Goal: Transaction & Acquisition: Purchase product/service

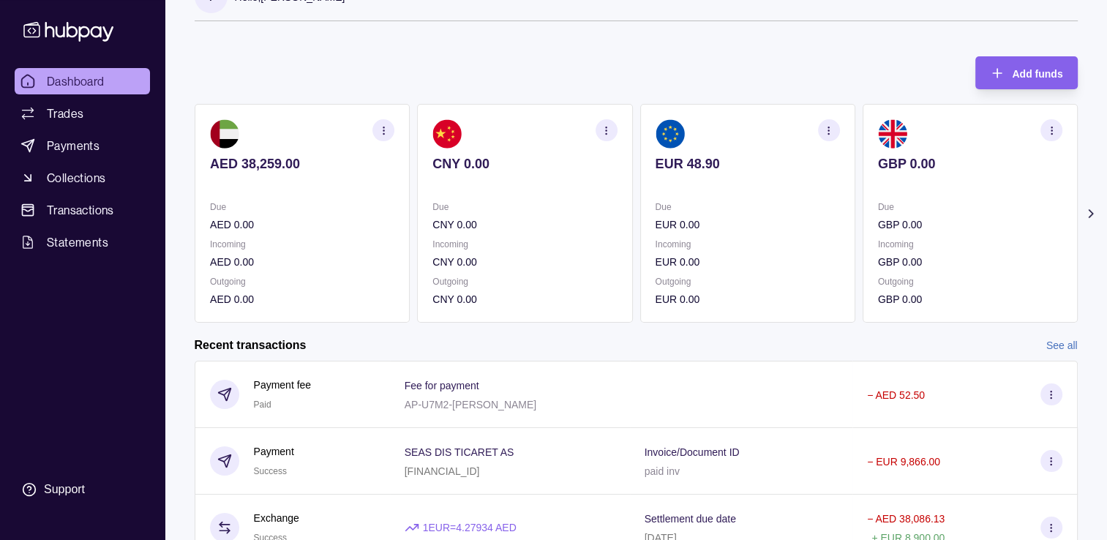
scroll to position [73, 0]
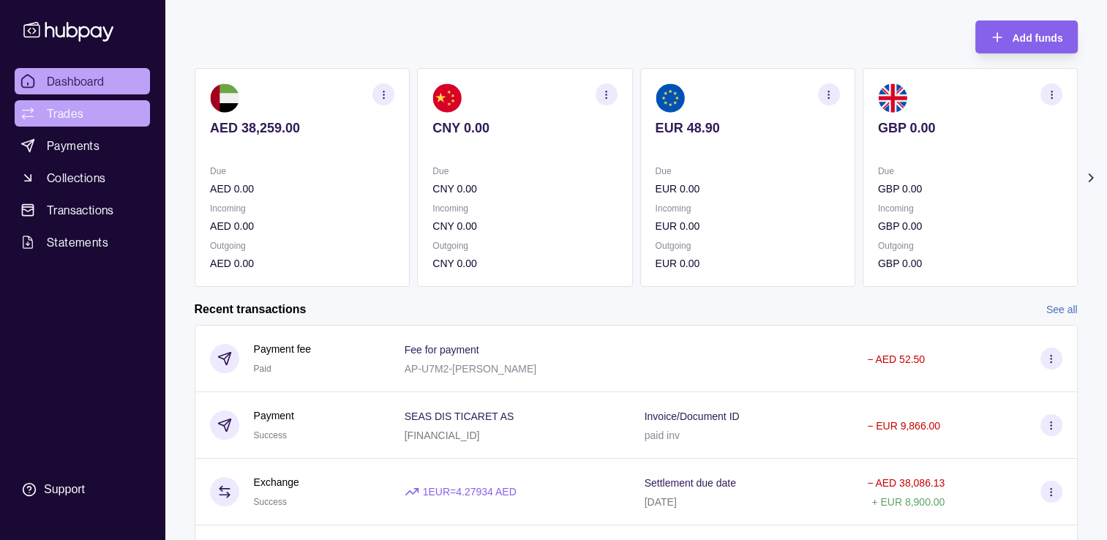
click at [70, 110] on span "Trades" at bounding box center [65, 114] width 37 height 18
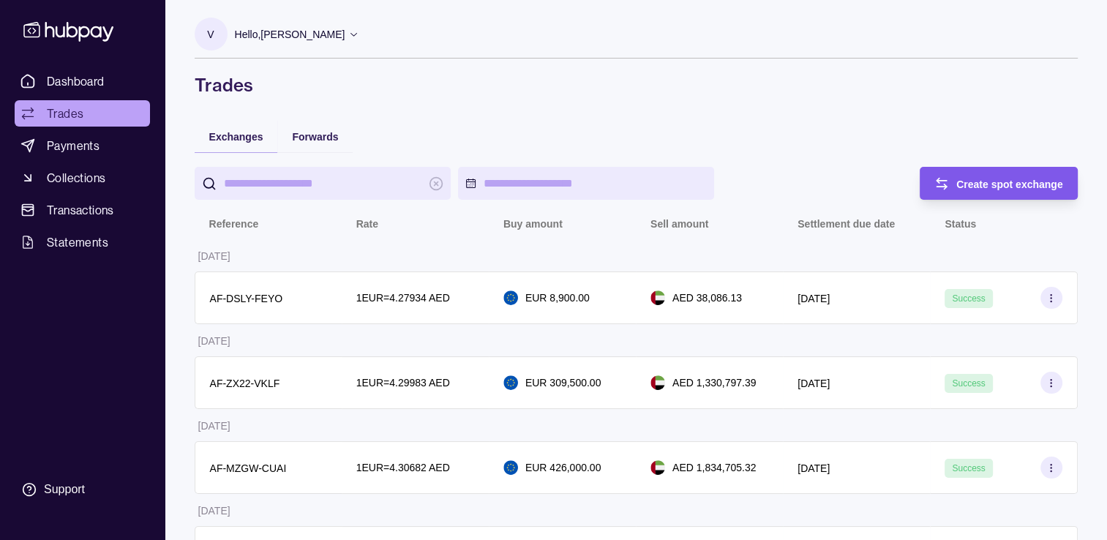
click at [1022, 184] on span "Create spot exchange" at bounding box center [1010, 185] width 107 height 12
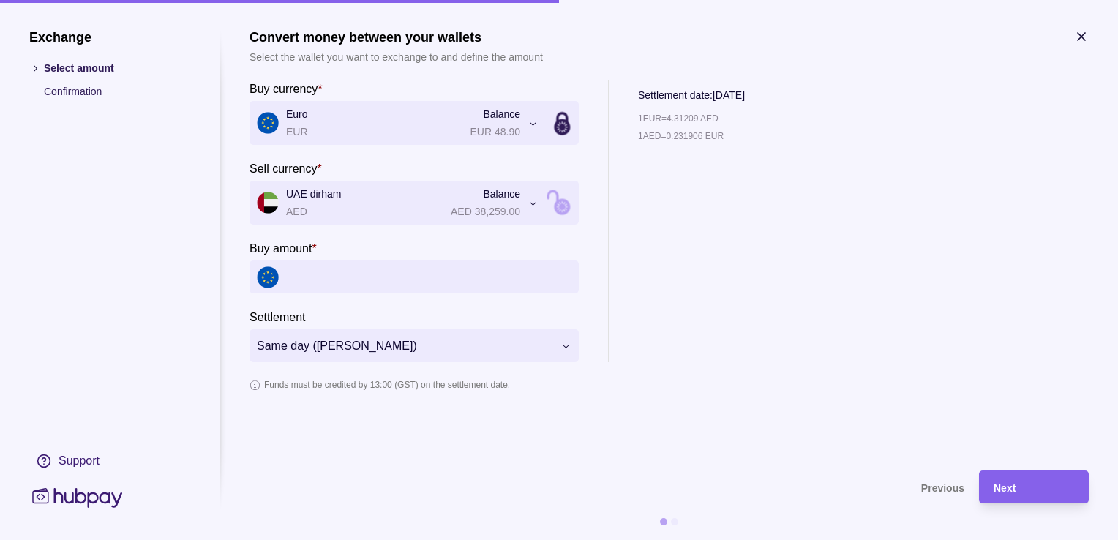
click at [384, 288] on input "Buy amount *" at bounding box center [428, 277] width 285 height 33
click at [477, 288] on input "Buy amount *" at bounding box center [428, 277] width 285 height 33
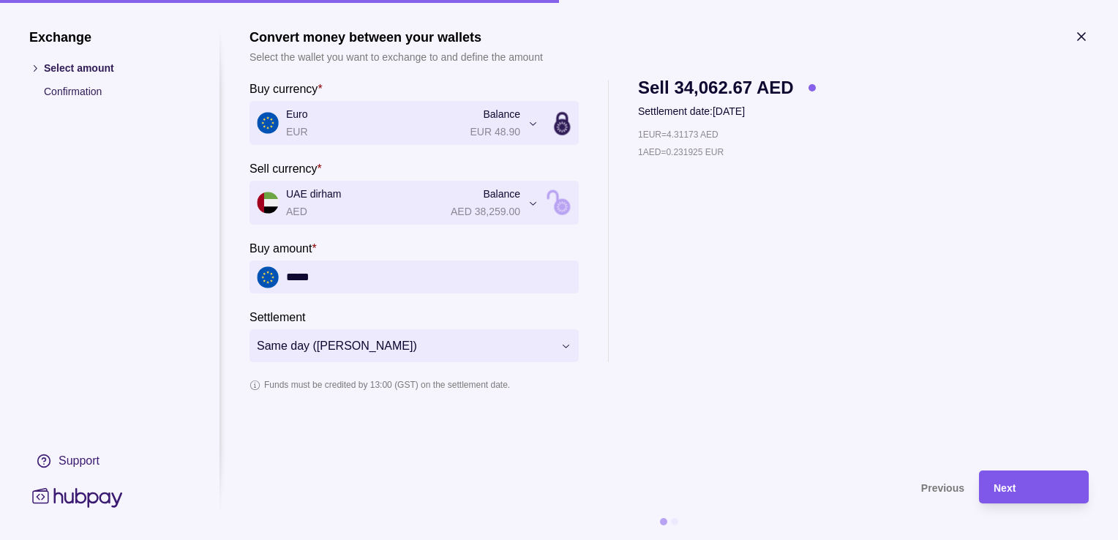
type input "*****"
click at [1036, 495] on div "Next" at bounding box center [1034, 488] width 81 height 18
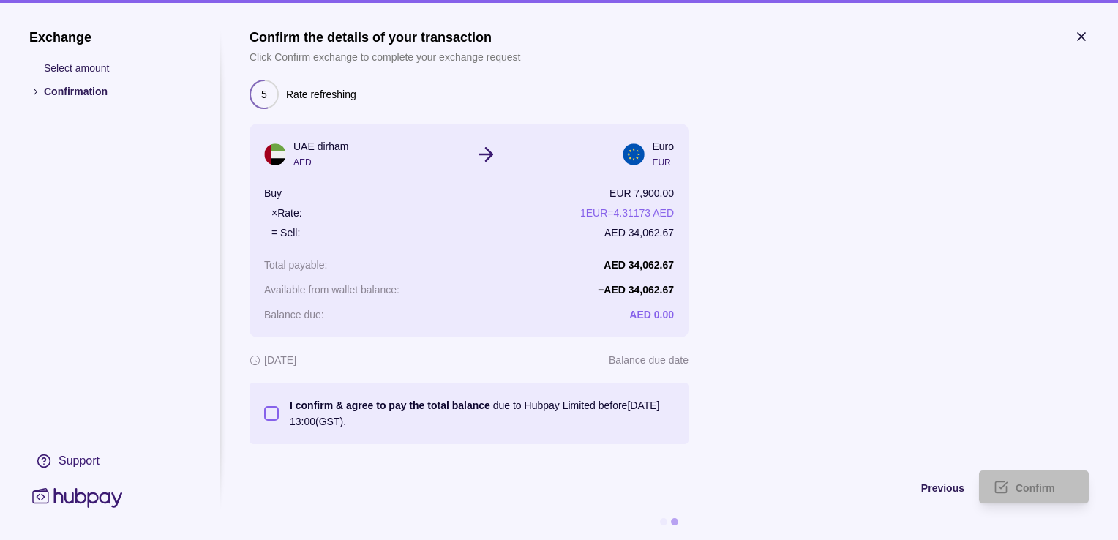
click at [272, 415] on button "I confirm & agree to pay the total balance due to Hubpay Limited before [DATE] …" at bounding box center [271, 413] width 15 height 15
click at [1025, 484] on span "Confirm" at bounding box center [1036, 488] width 40 height 12
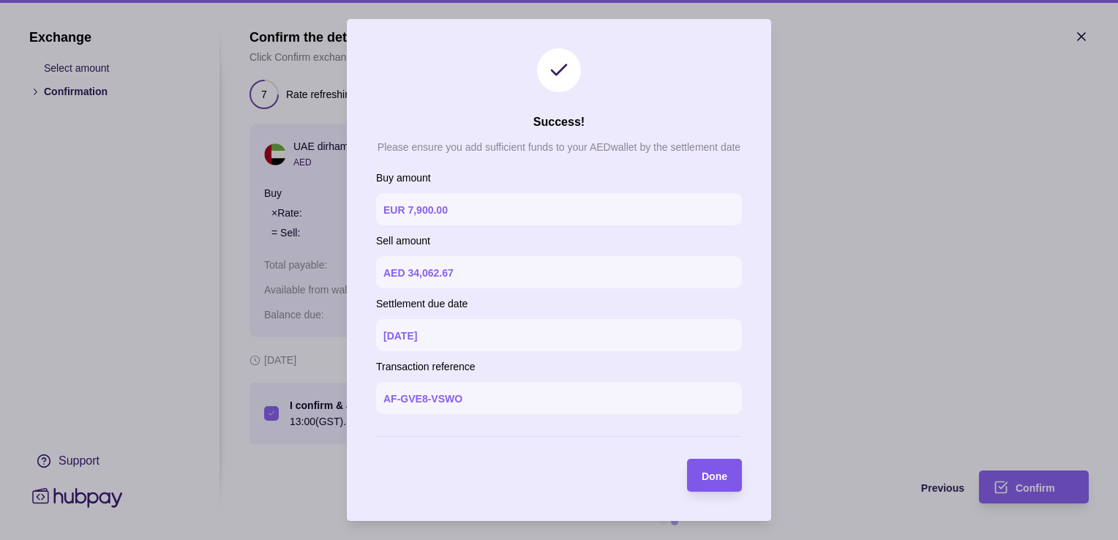
click at [705, 478] on span "Done" at bounding box center [715, 477] width 26 height 12
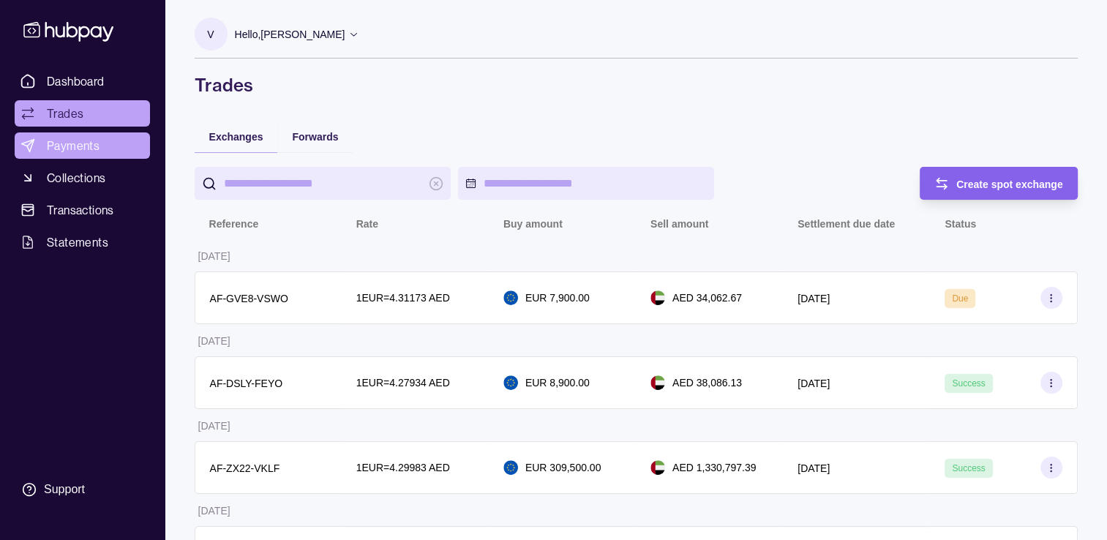
click at [54, 142] on span "Payments" at bounding box center [73, 146] width 53 height 18
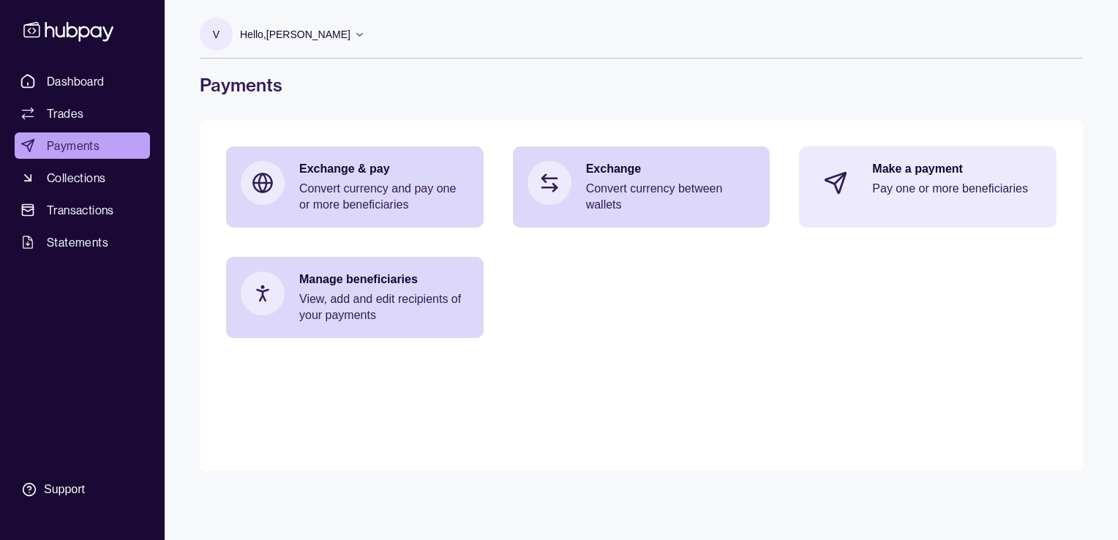
click at [853, 183] on section at bounding box center [836, 183] width 48 height 48
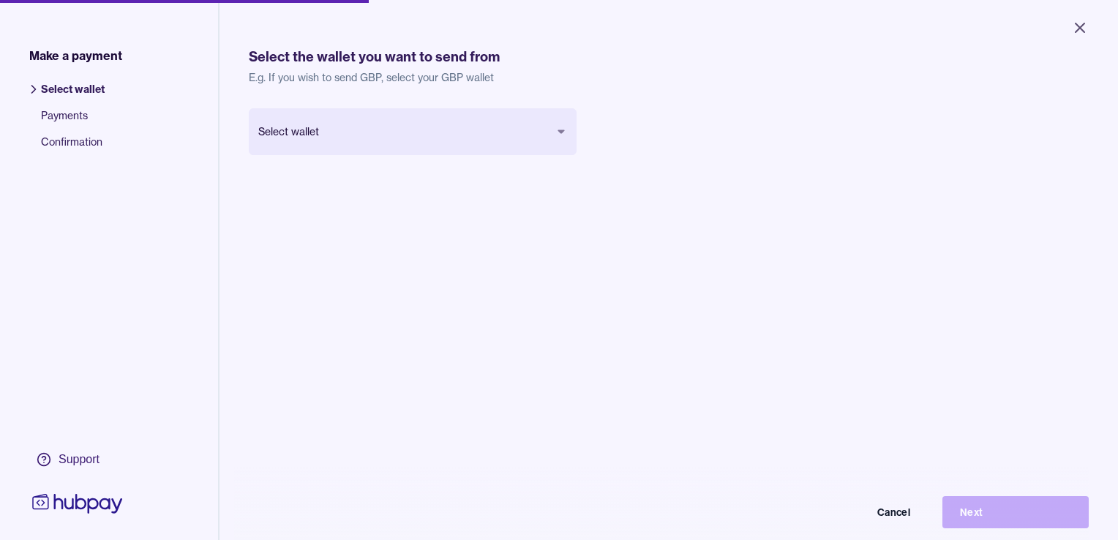
click at [438, 130] on body "Close Make a payment Select wallet Payments Confirmation Support Select the wal…" at bounding box center [559, 270] width 1118 height 540
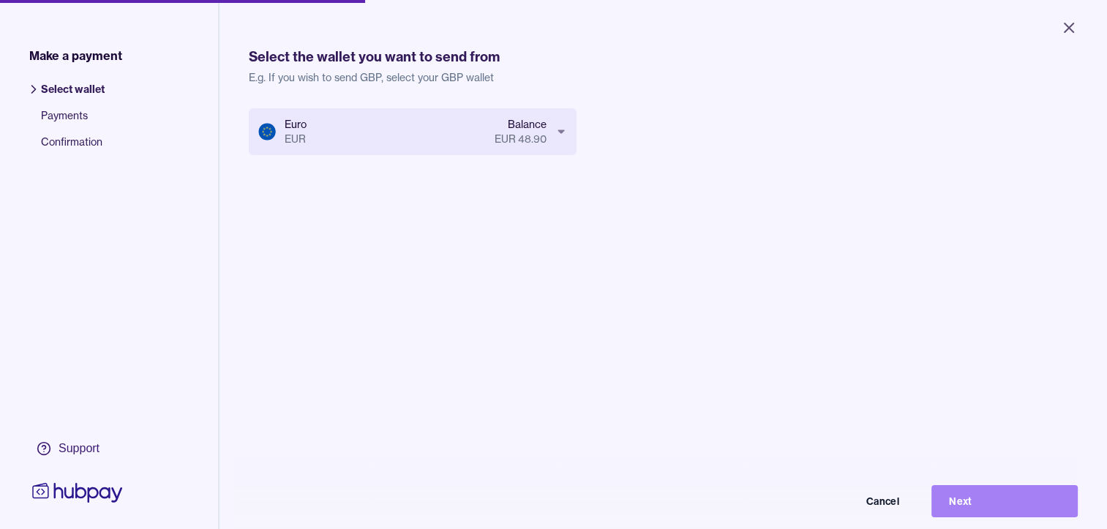
click at [973, 517] on button "Next" at bounding box center [1005, 501] width 146 height 32
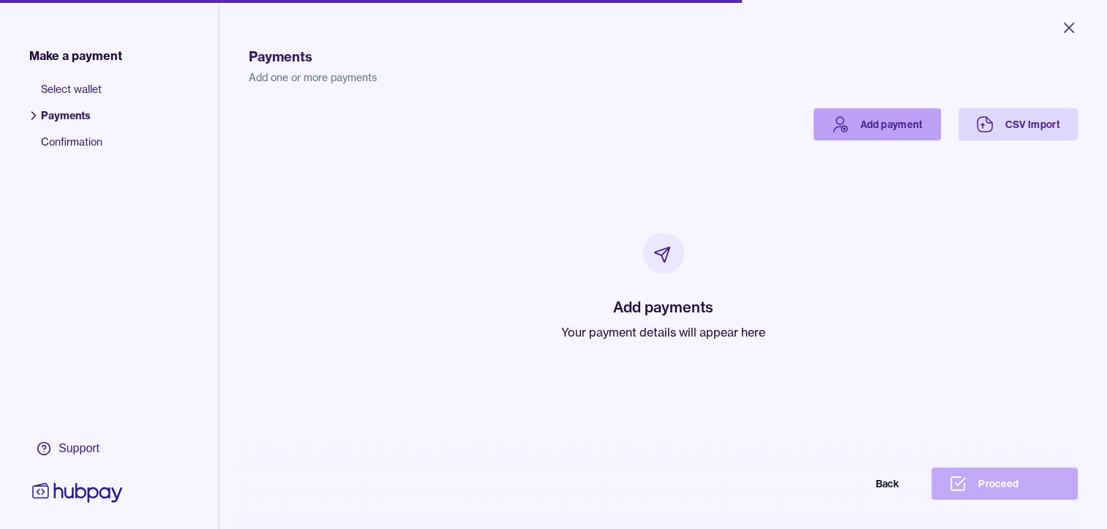
click at [845, 121] on link "Add payment" at bounding box center [877, 124] width 127 height 32
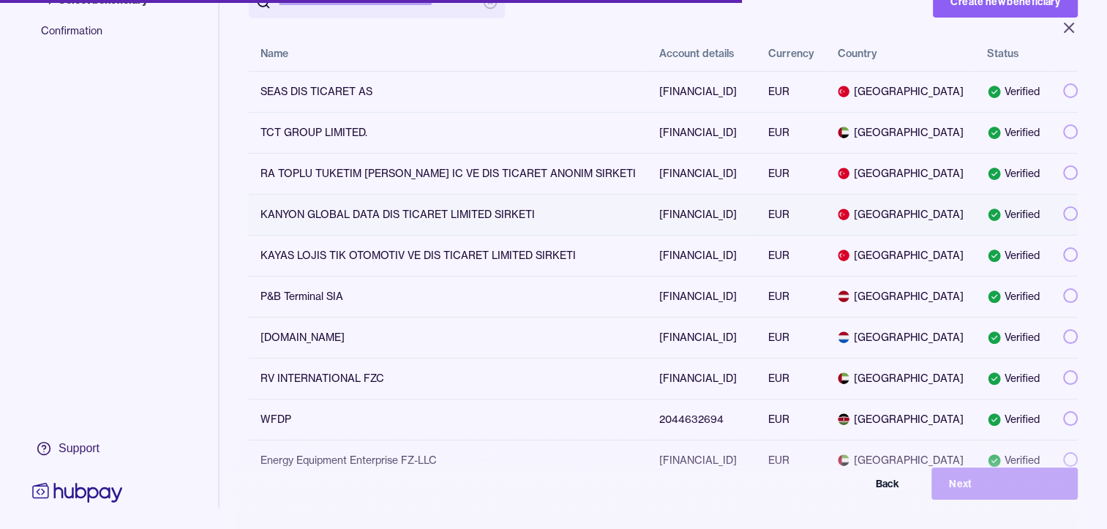
scroll to position [220, 0]
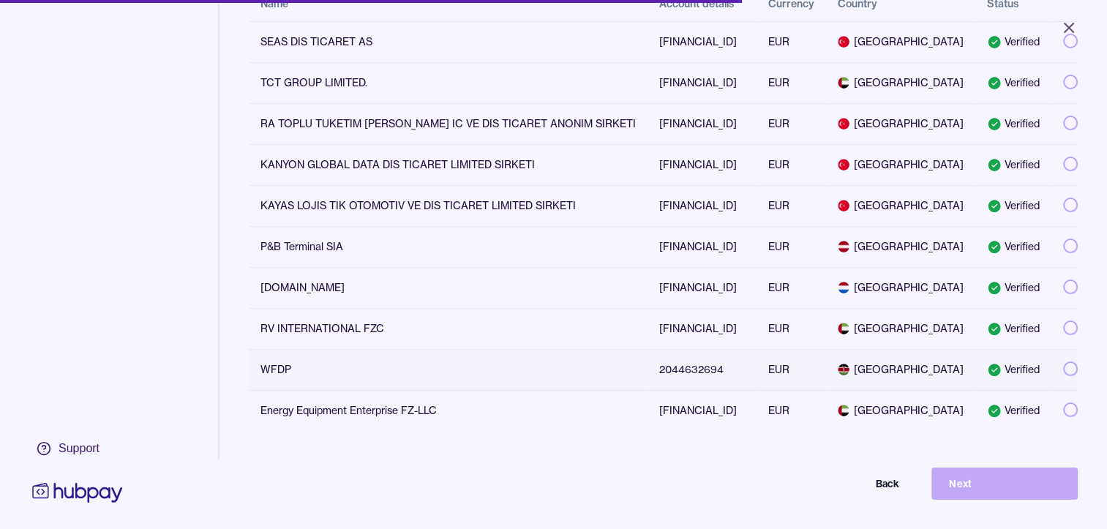
click at [1019, 373] on div "Verified" at bounding box center [1013, 369] width 53 height 15
click at [983, 490] on button "Next" at bounding box center [1005, 484] width 146 height 32
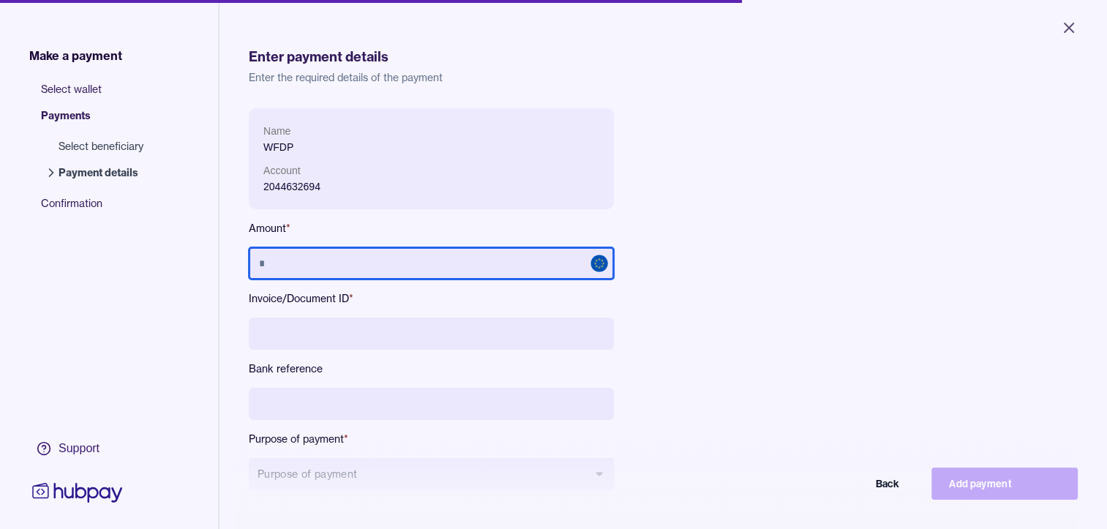
click at [480, 269] on input "text" at bounding box center [431, 263] width 365 height 32
type input "*****"
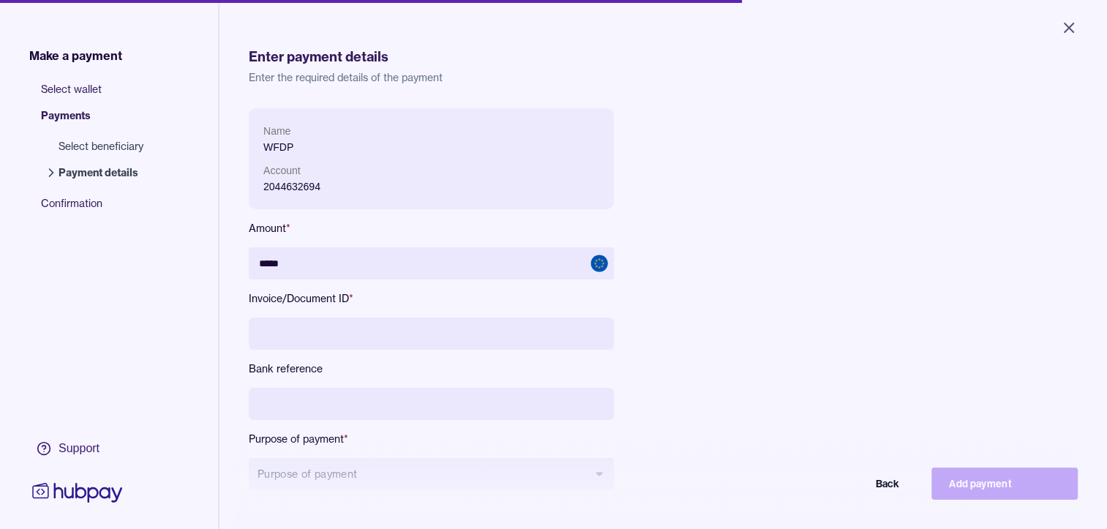
click at [364, 329] on input at bounding box center [431, 334] width 365 height 32
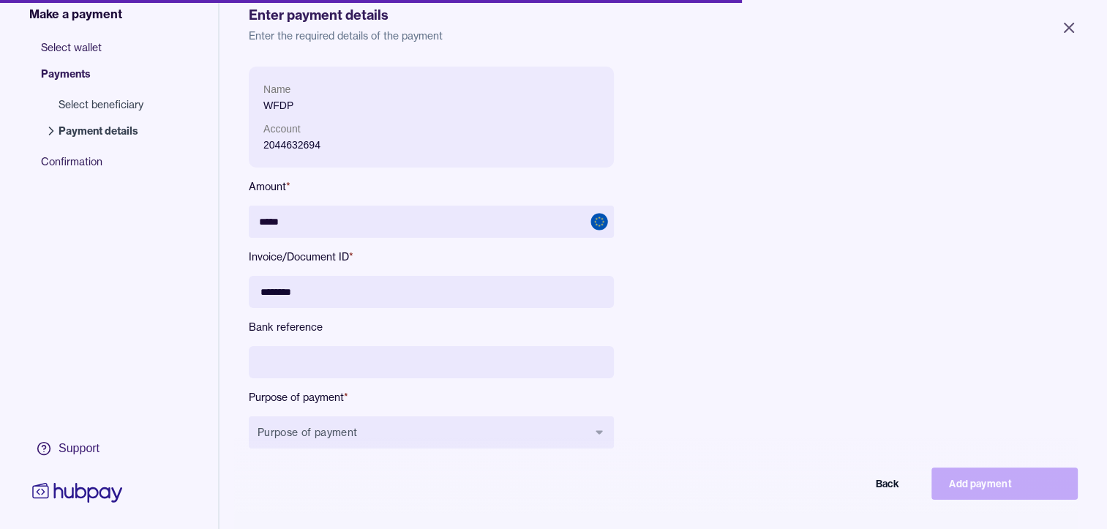
scroll to position [146, 0]
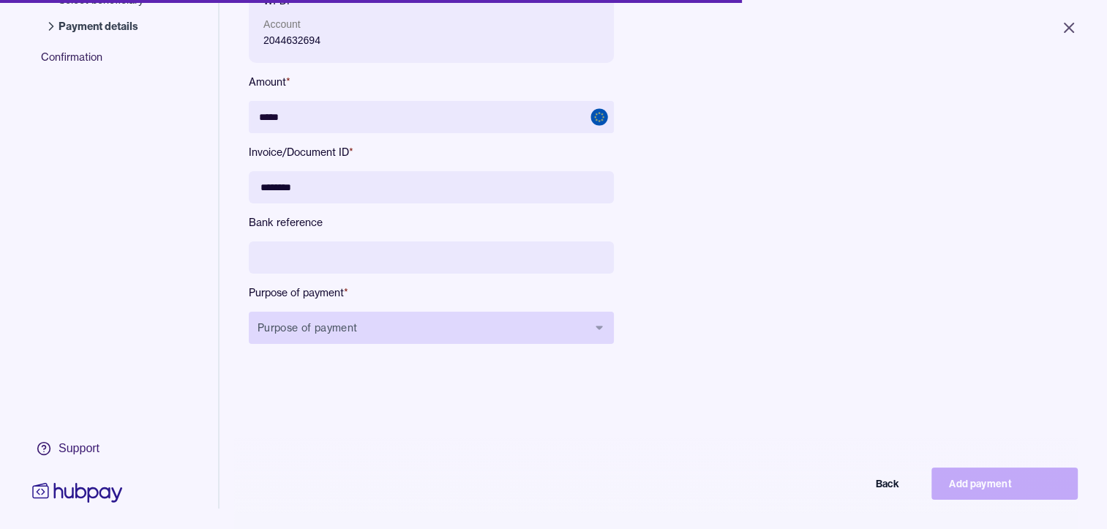
type input "********"
click at [378, 332] on button "Purpose of payment" at bounding box center [431, 328] width 365 height 32
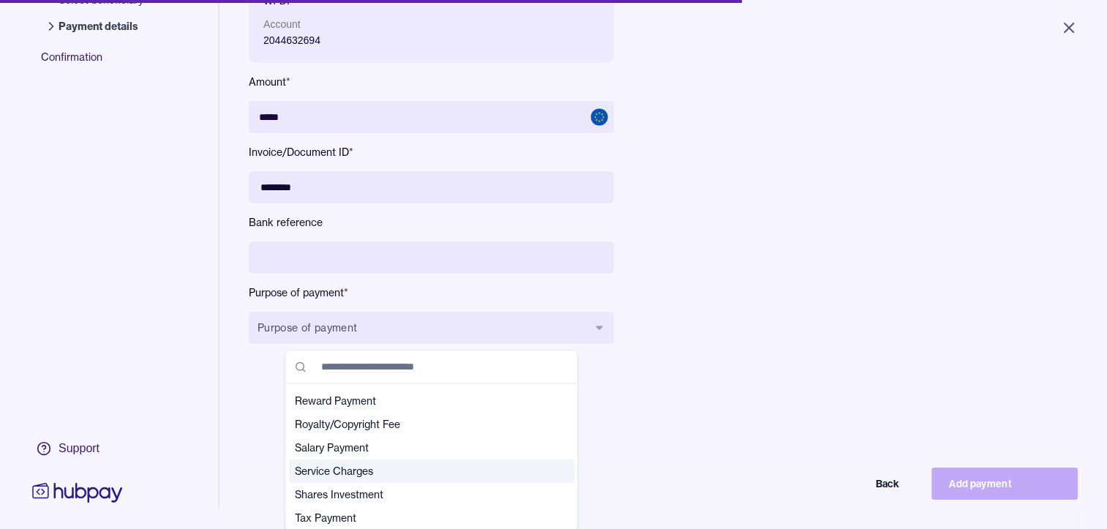
scroll to position [515, 0]
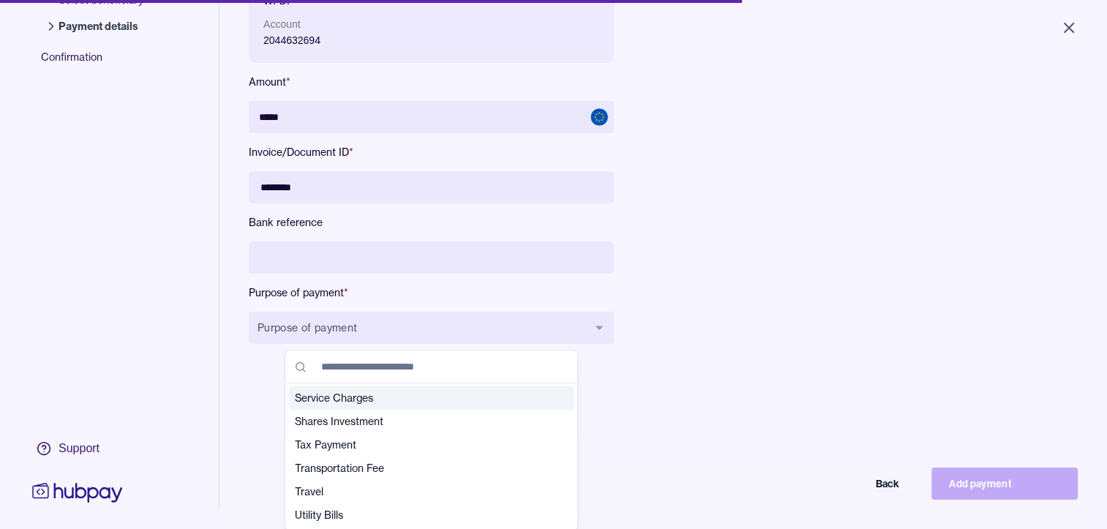
click at [337, 401] on span "Service Charges" at bounding box center [423, 398] width 256 height 15
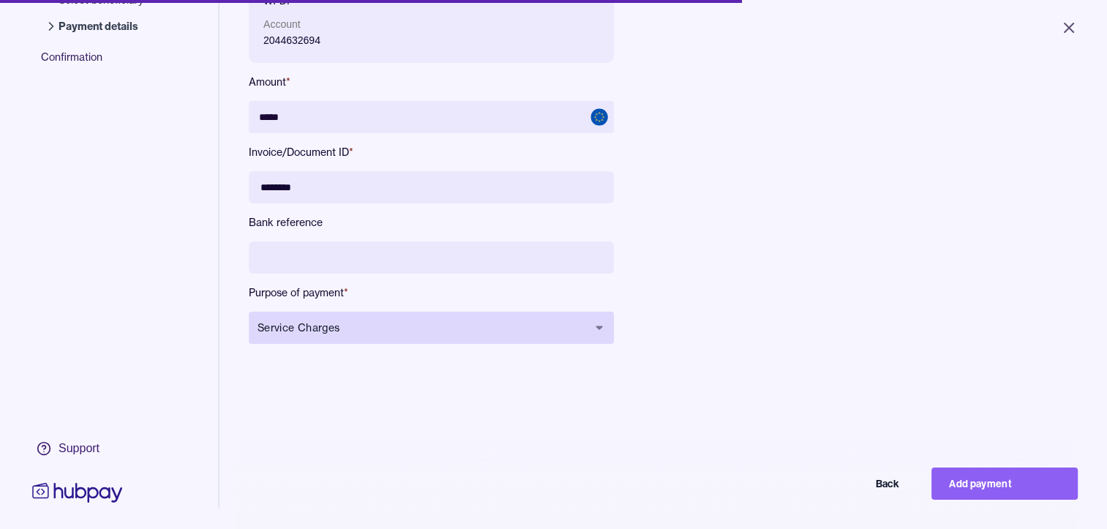
click at [494, 325] on span "Service Charges" at bounding box center [423, 328] width 330 height 15
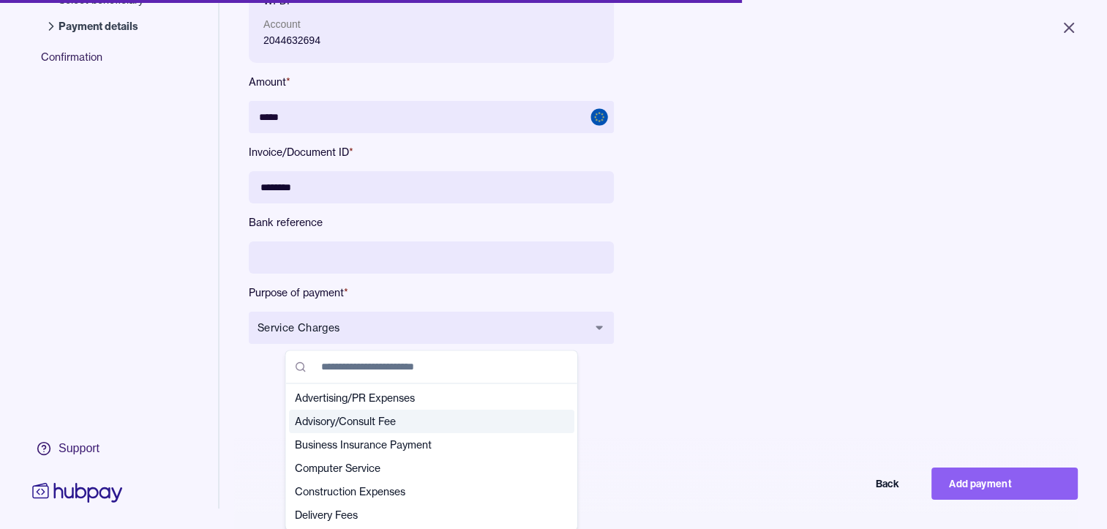
click at [428, 424] on span "Advisory/Consult Fee" at bounding box center [423, 421] width 256 height 15
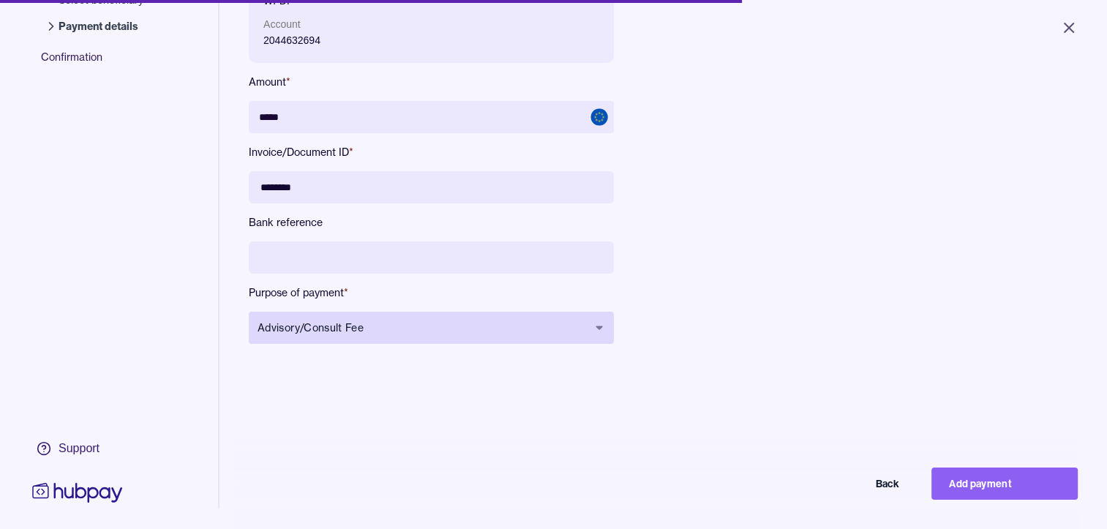
click at [403, 329] on span "Advisory/Consult Fee" at bounding box center [423, 328] width 330 height 15
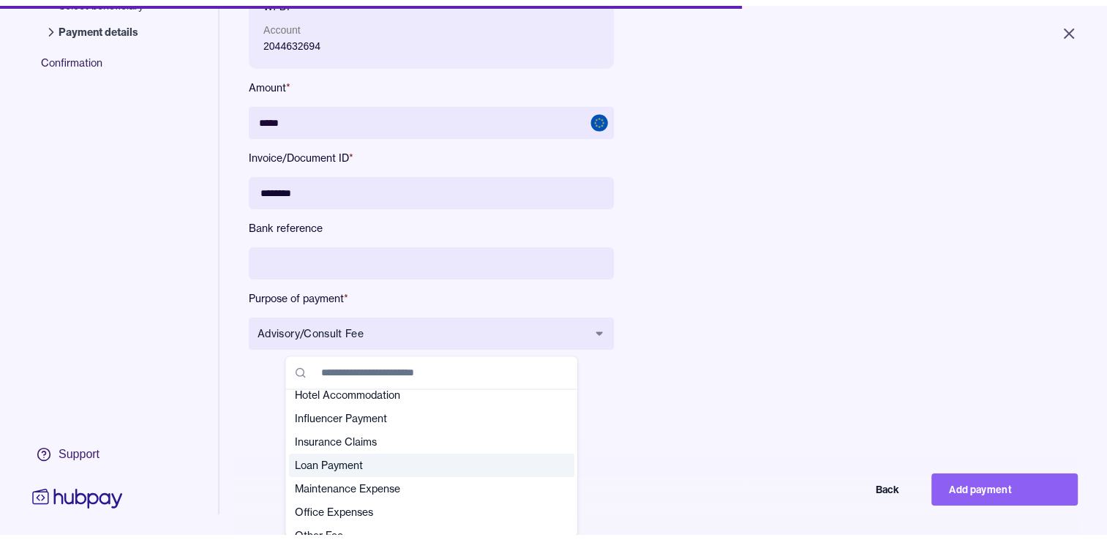
scroll to position [293, 0]
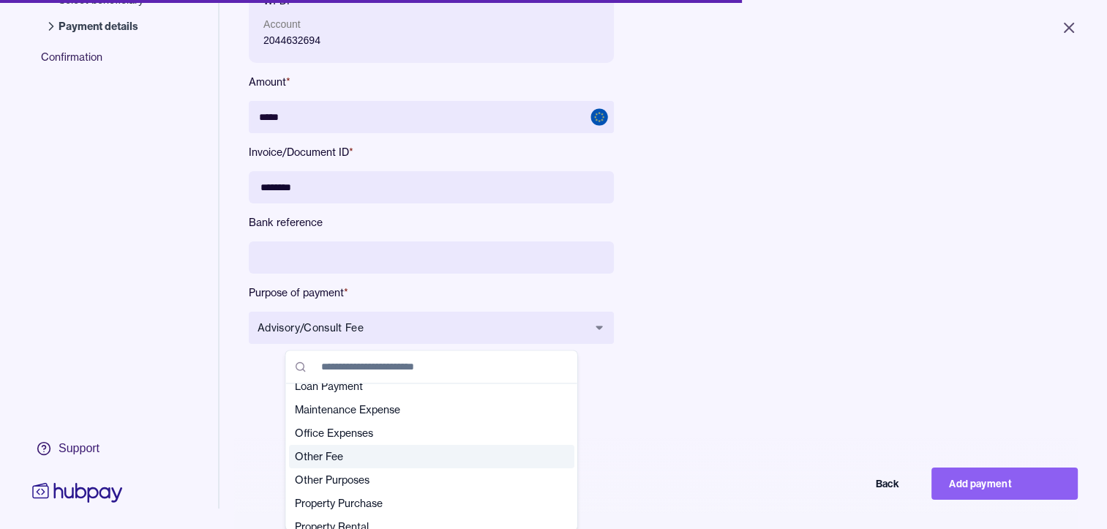
click at [354, 457] on span "Other Fee" at bounding box center [423, 456] width 256 height 15
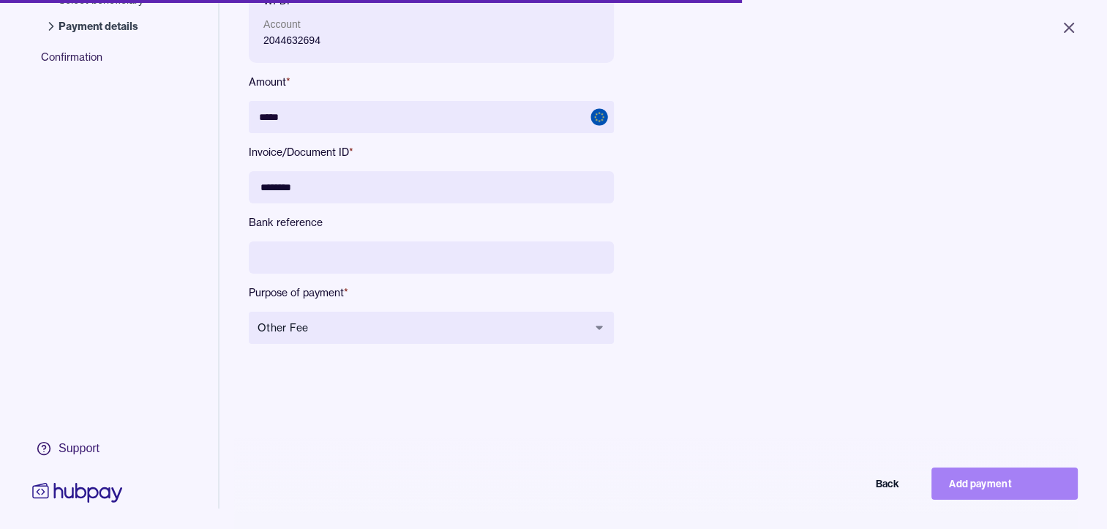
click at [1033, 500] on button "Add payment" at bounding box center [1005, 484] width 146 height 32
type input "****"
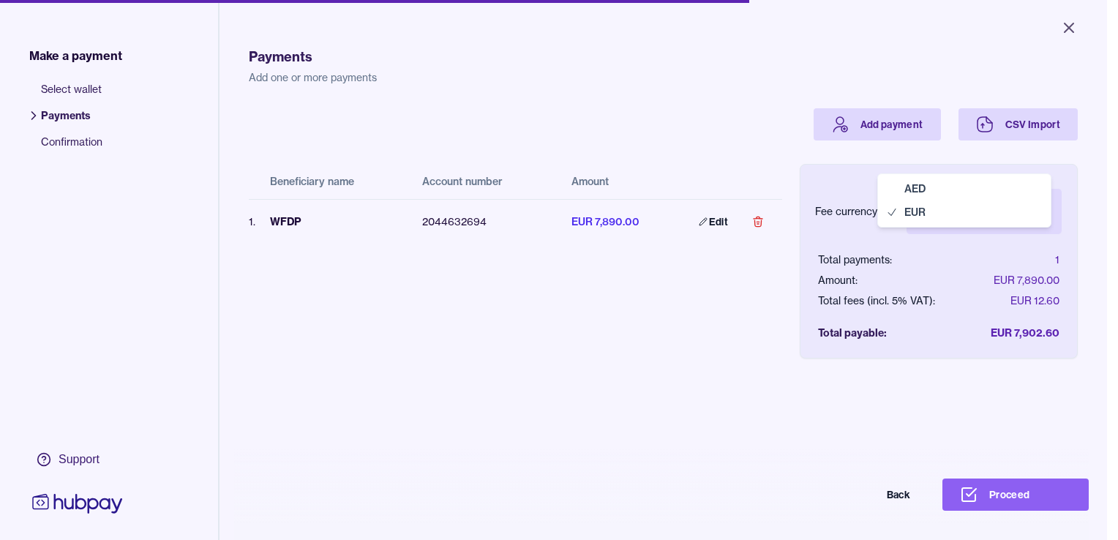
click at [992, 213] on body "Close Make a payment Select wallet Payments Confirmation Support Payments Add o…" at bounding box center [553, 270] width 1107 height 540
select select "***"
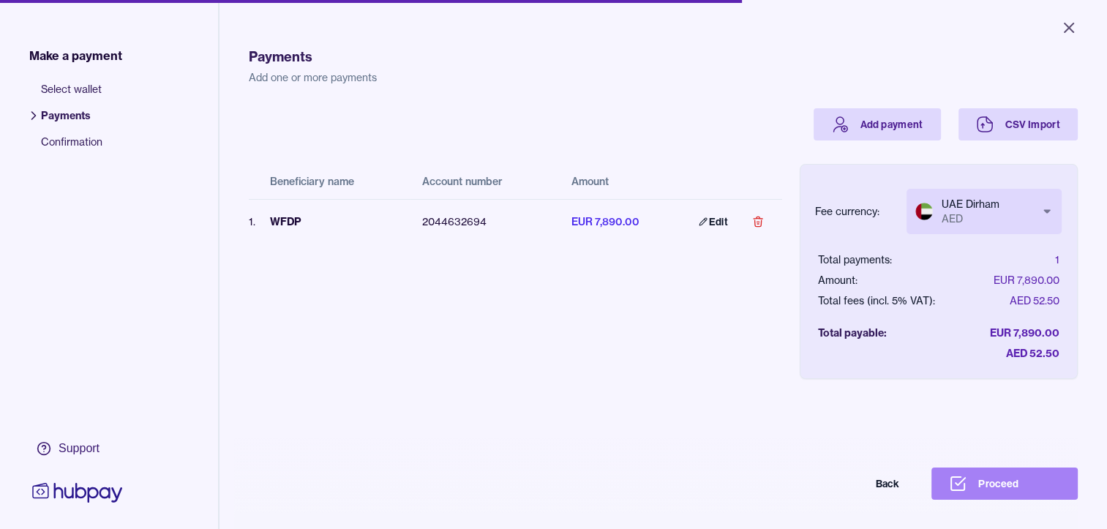
click at [993, 490] on button "Proceed" at bounding box center [1005, 484] width 146 height 32
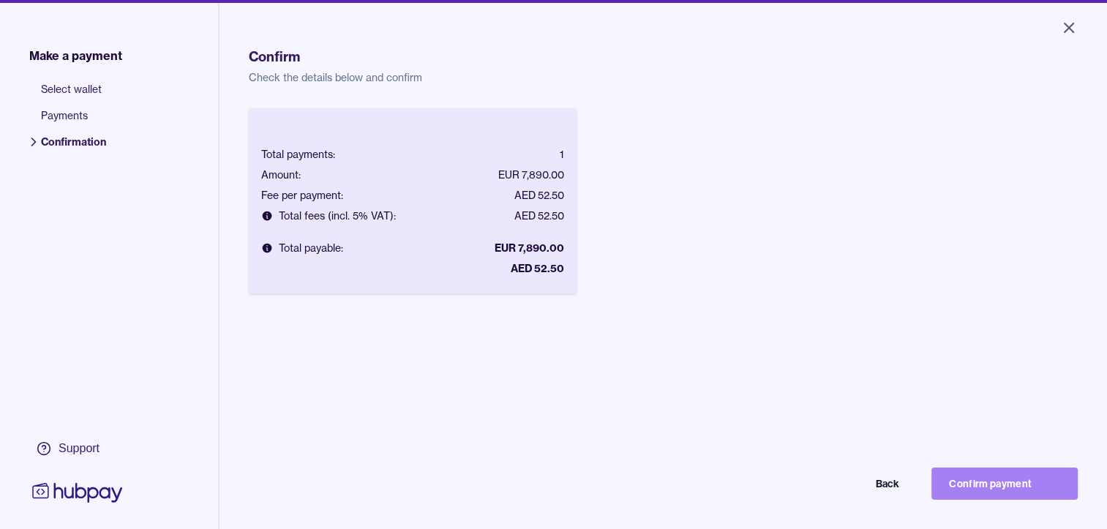
click at [1017, 497] on button "Confirm payment" at bounding box center [1005, 484] width 146 height 32
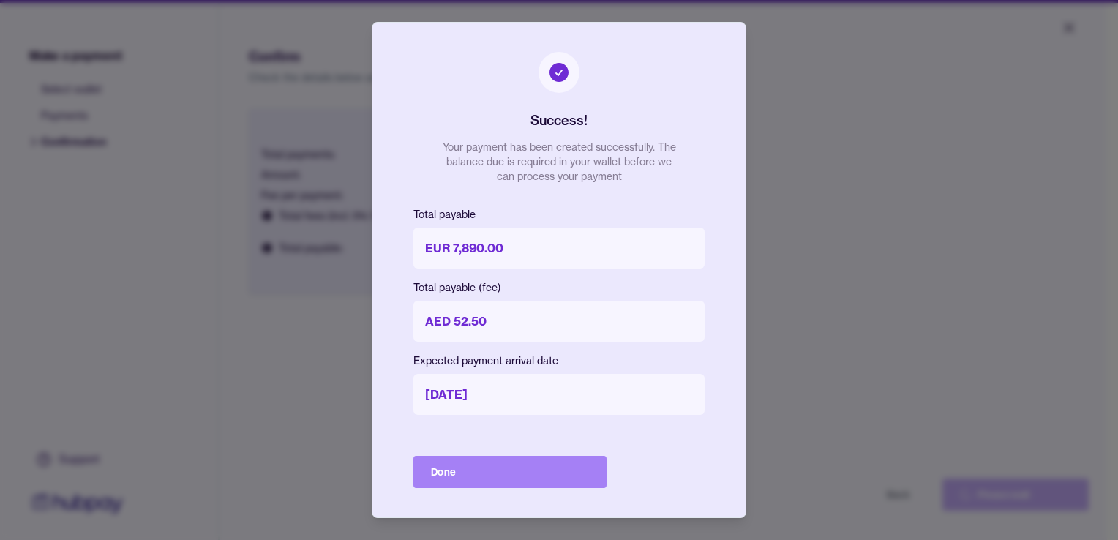
click at [523, 479] on button "Done" at bounding box center [509, 472] width 193 height 32
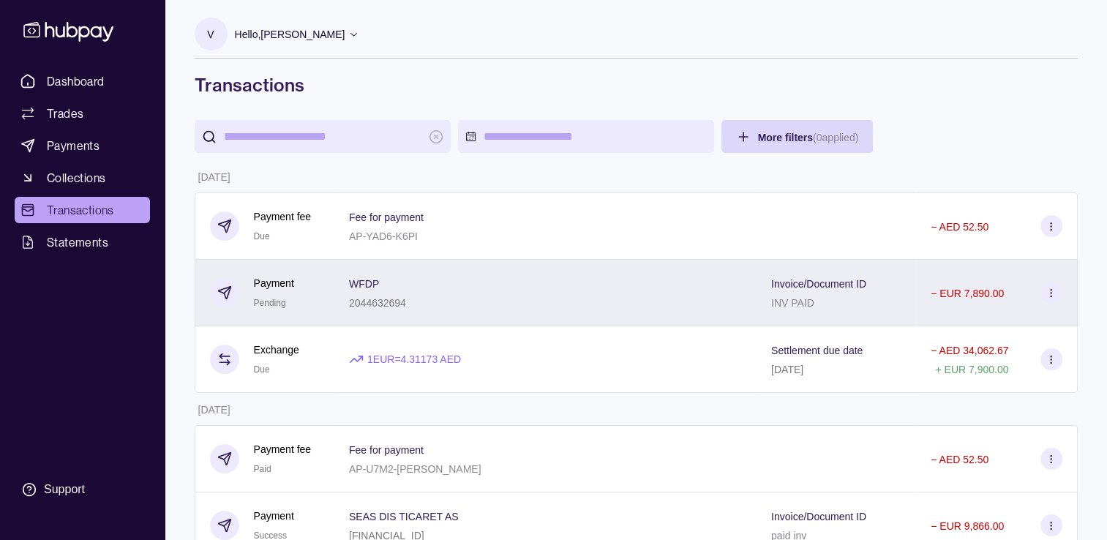
click at [1052, 293] on icon at bounding box center [1051, 293] width 11 height 11
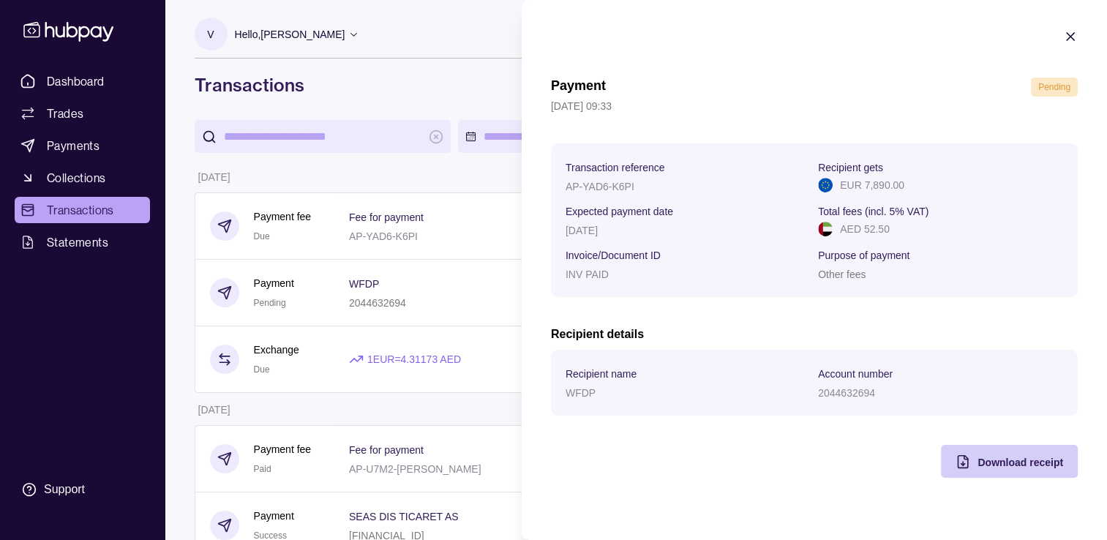
click at [985, 460] on span "Download receipt" at bounding box center [1021, 463] width 86 height 12
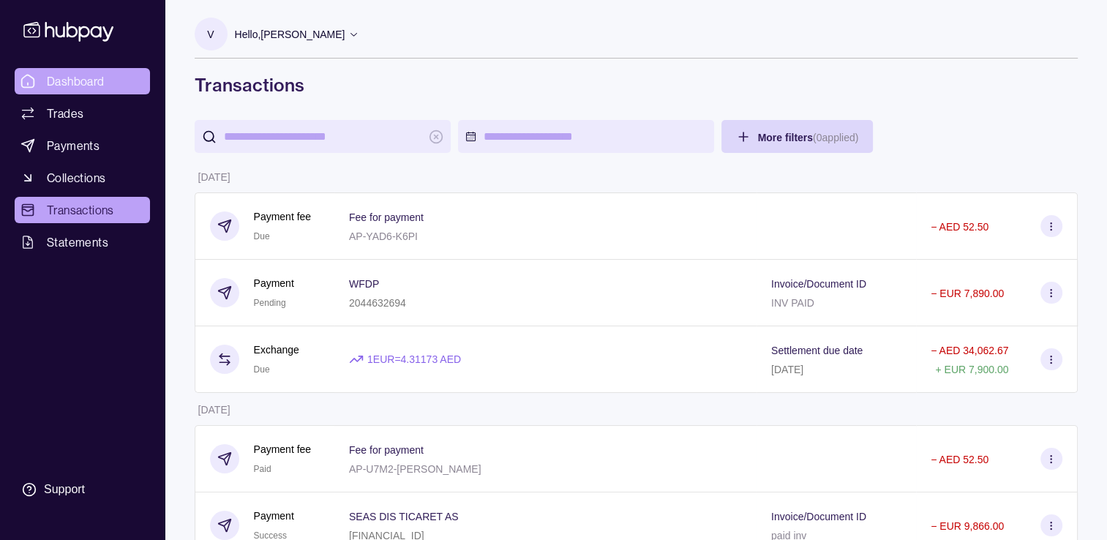
click at [79, 79] on span "Dashboard" at bounding box center [76, 81] width 58 height 18
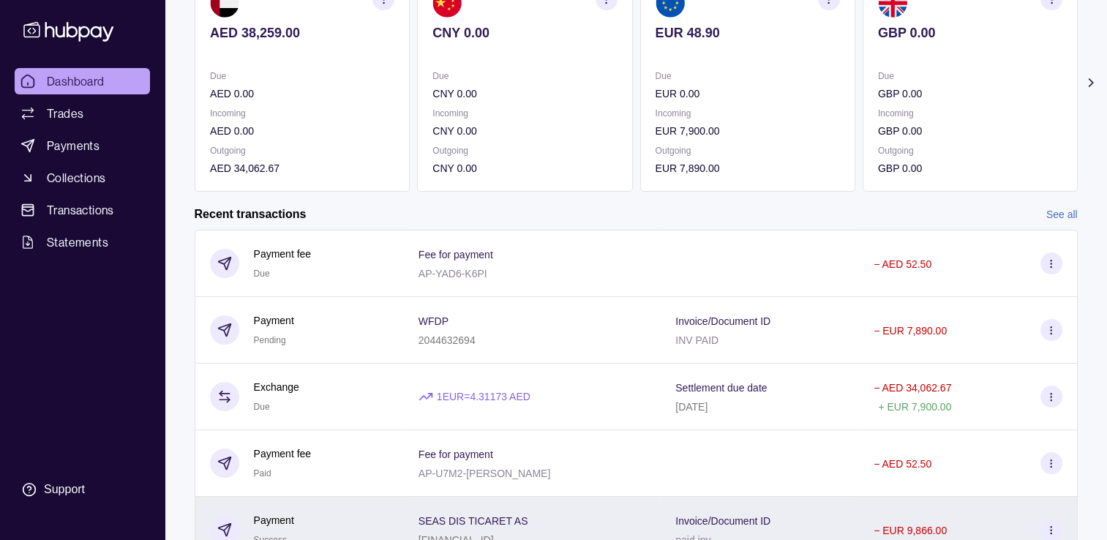
scroll to position [240, 0]
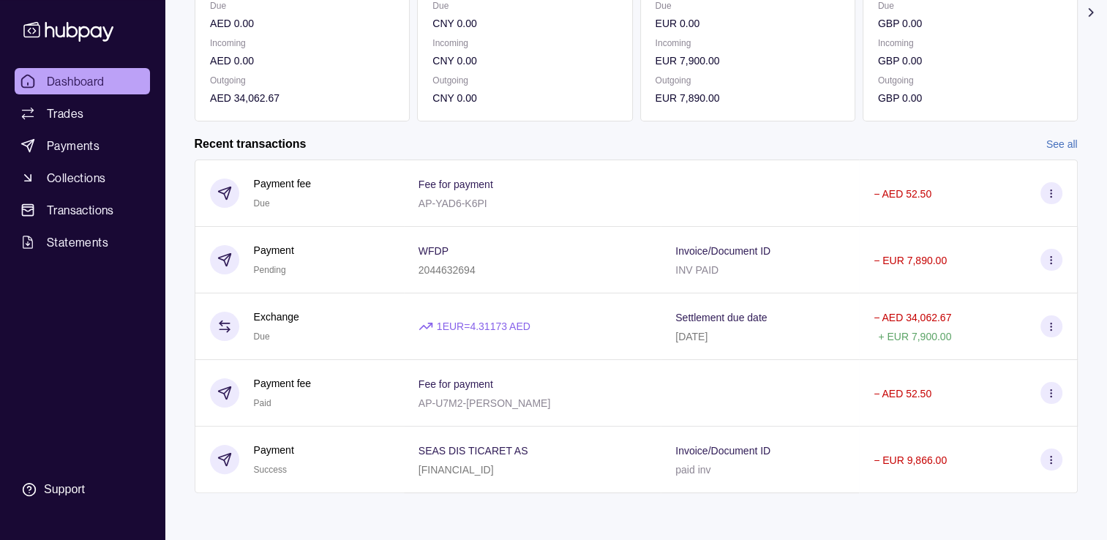
click at [1060, 141] on link "See all" at bounding box center [1062, 144] width 31 height 16
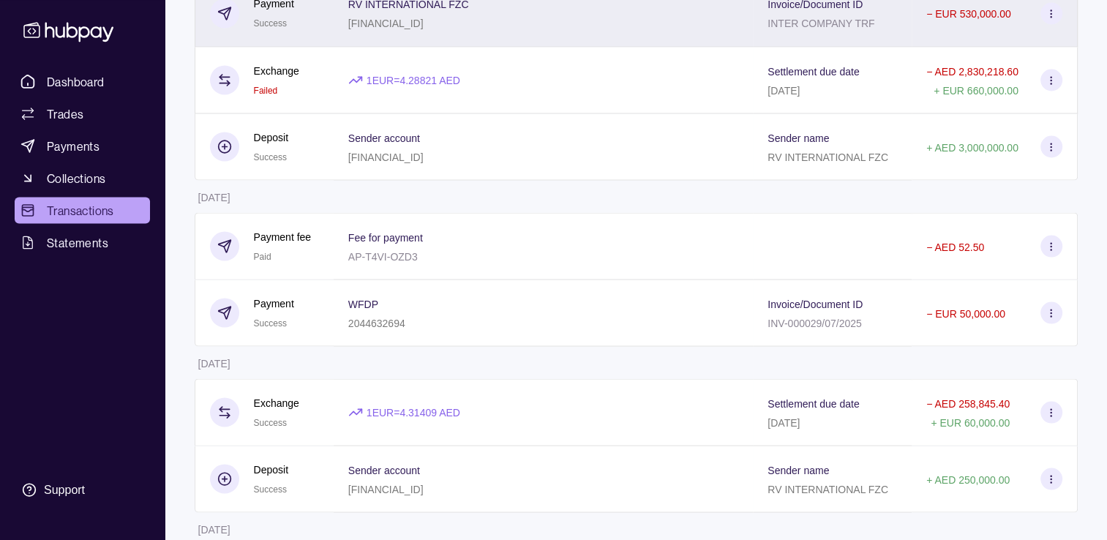
scroll to position [2781, 0]
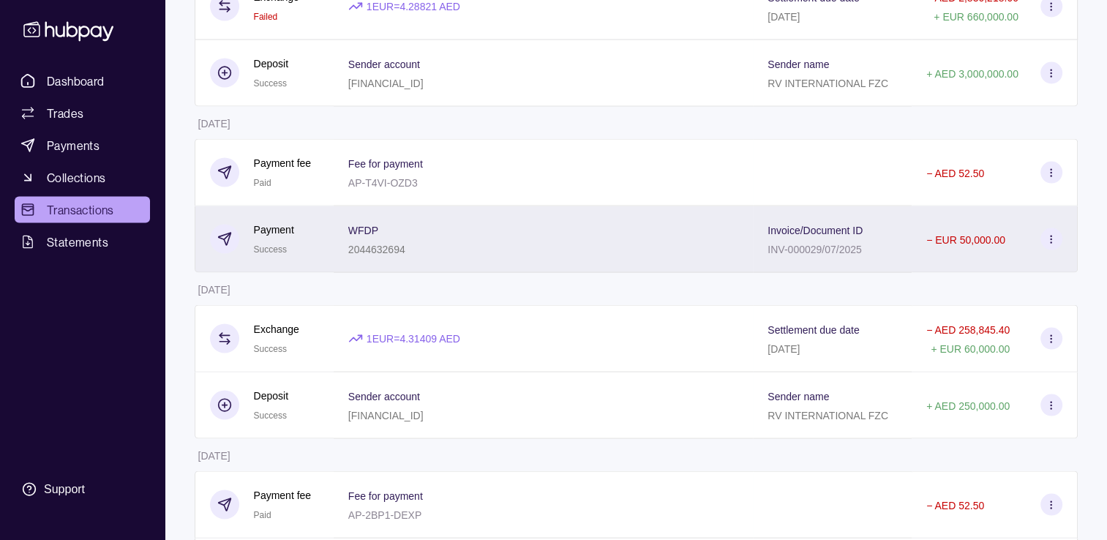
click at [816, 255] on p "INV-000029/07/2025" at bounding box center [815, 250] width 94 height 12
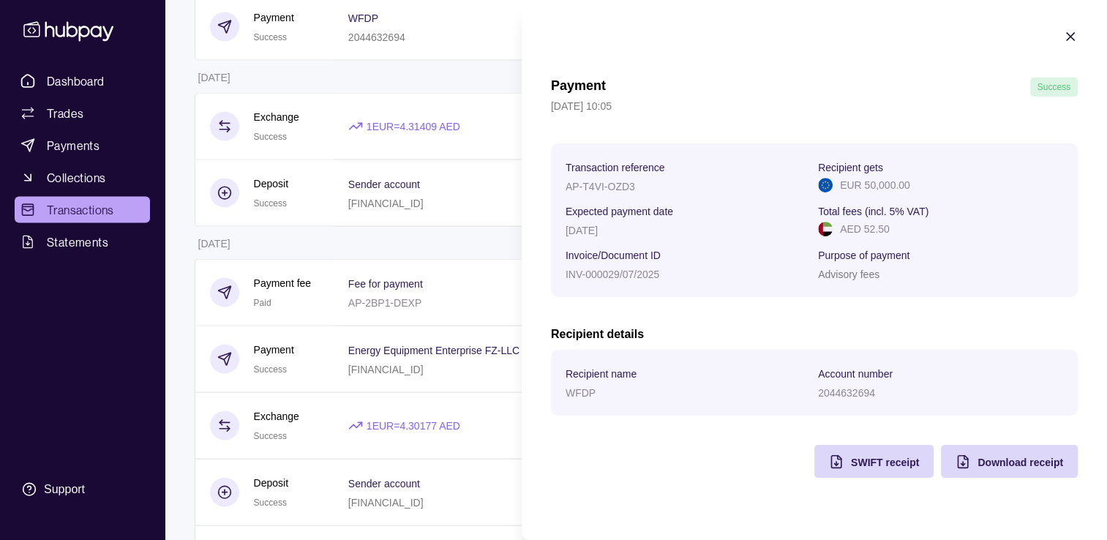
scroll to position [3001, 0]
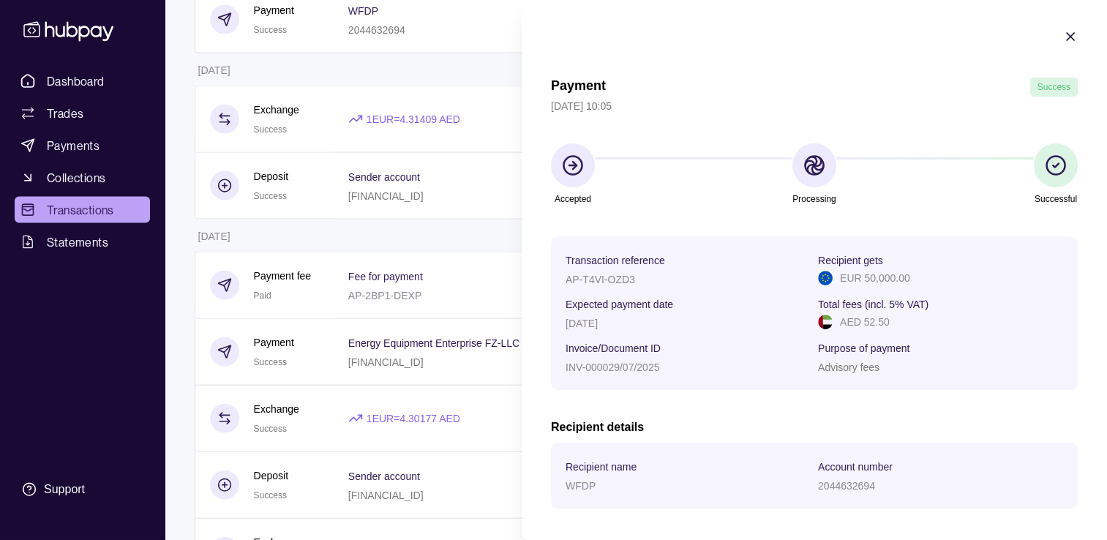
click at [1067, 34] on icon "button" at bounding box center [1070, 36] width 7 height 7
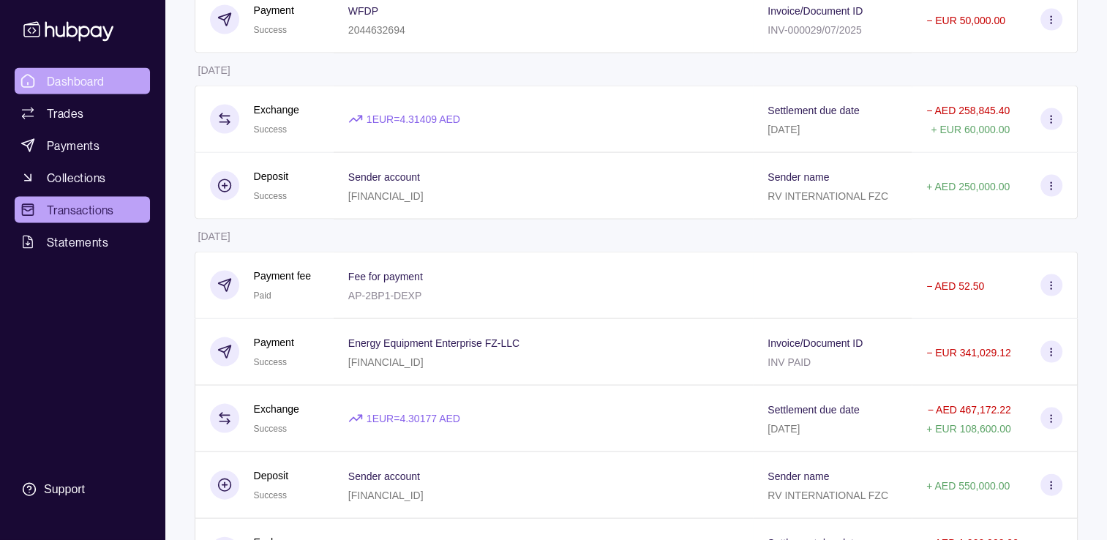
click at [57, 75] on span "Dashboard" at bounding box center [76, 81] width 58 height 18
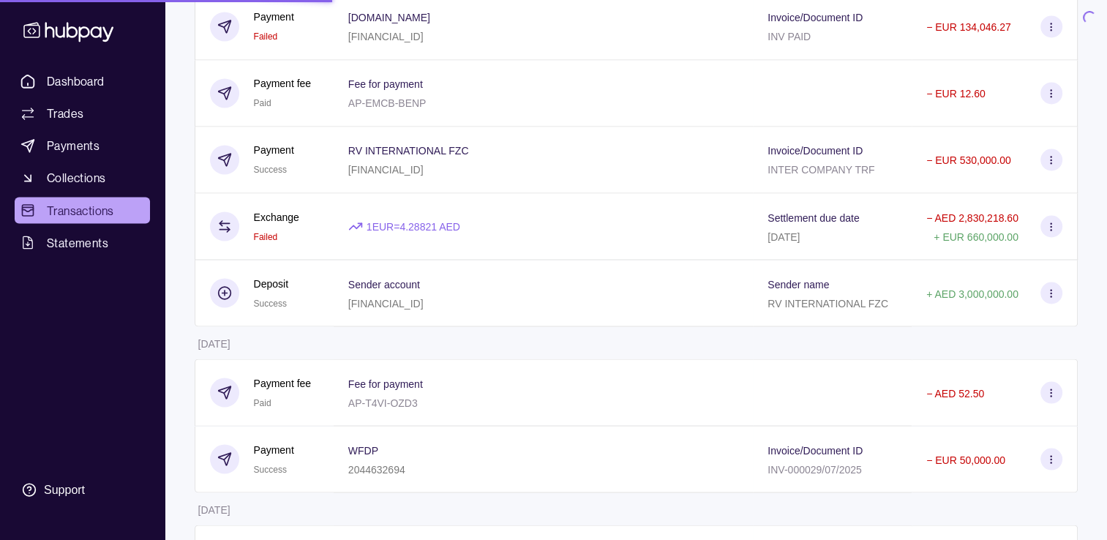
scroll to position [2325, 0]
